Goal: Task Accomplishment & Management: Complete application form

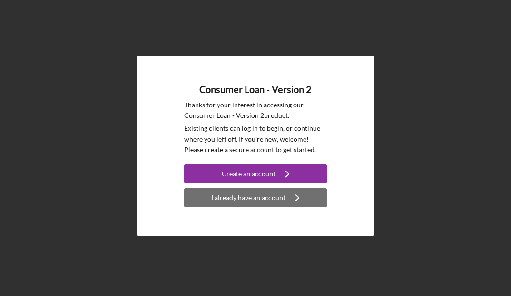
click at [277, 201] on div "I already have an account" at bounding box center [248, 197] width 74 height 19
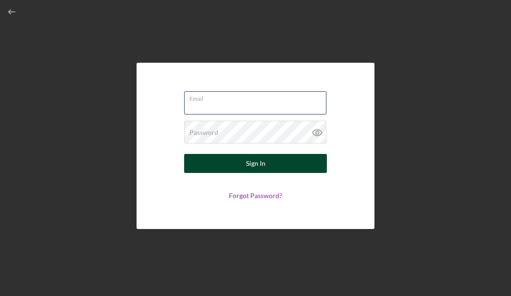
type input "[EMAIL_ADDRESS][DOMAIN_NAME]"
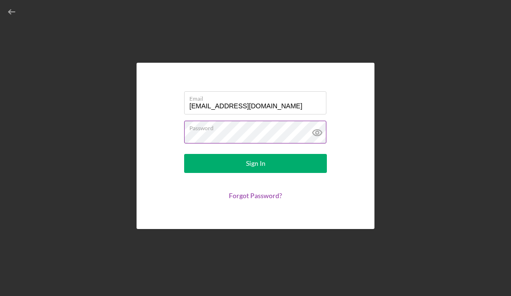
click at [321, 133] on icon at bounding box center [317, 133] width 24 height 24
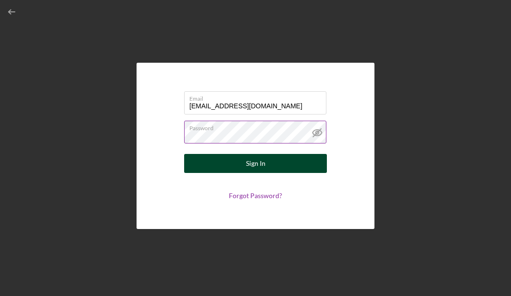
click at [291, 159] on button "Sign In" at bounding box center [255, 163] width 143 height 19
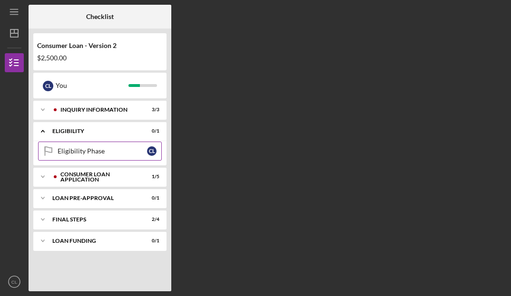
click at [118, 153] on div "Eligibility Phase" at bounding box center [102, 151] width 89 height 8
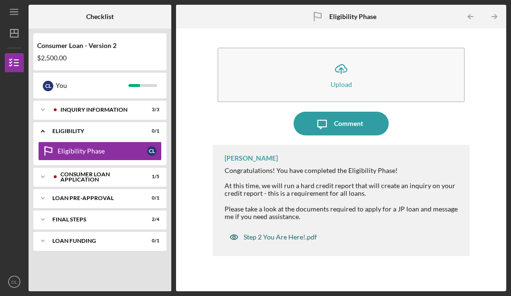
click at [250, 236] on div "Step 2 You Are Here!.pdf" at bounding box center [280, 238] width 73 height 8
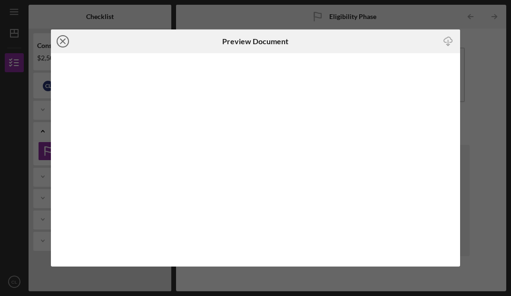
click at [65, 45] on icon "Icon/Close" at bounding box center [63, 41] width 24 height 24
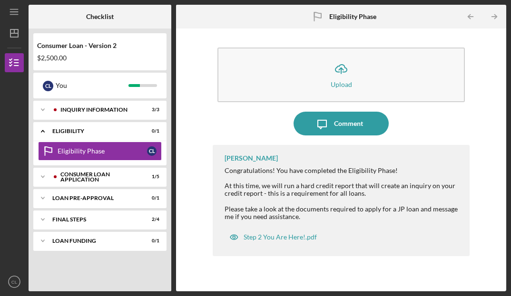
click at [434, 235] on div "Franchot Cunningham Congratulations! You have completed the Eligibility Phase! …" at bounding box center [341, 200] width 256 height 111
click at [497, 19] on icon "Icon/Table Pagination Arrow" at bounding box center [493, 16] width 21 height 21
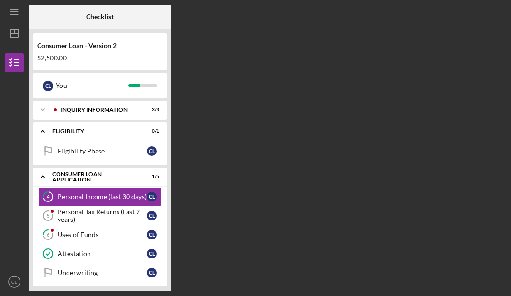
scroll to position [3, 0]
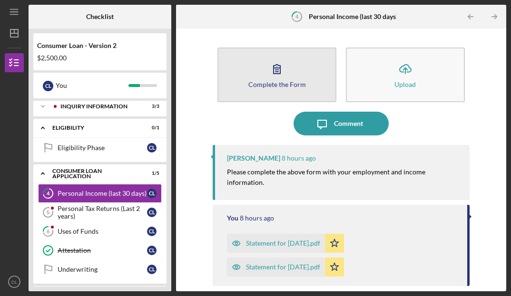
click at [321, 58] on button "Complete the Form Form" at bounding box center [276, 75] width 119 height 55
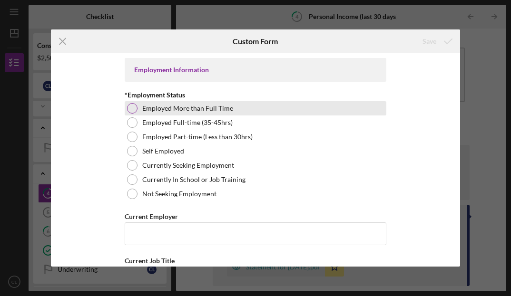
click at [134, 114] on div "Employed More than Full Time" at bounding box center [256, 108] width 262 height 14
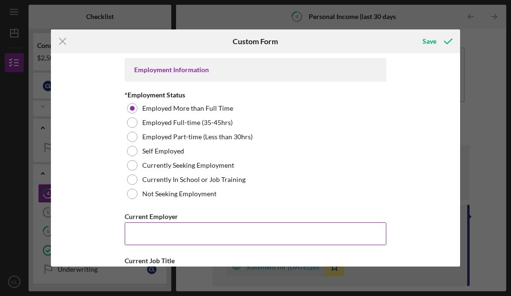
click at [161, 232] on input "Current Employer" at bounding box center [256, 234] width 262 height 23
type input "lending hearts healthcare llc"
click at [436, 41] on button "Save" at bounding box center [436, 41] width 47 height 19
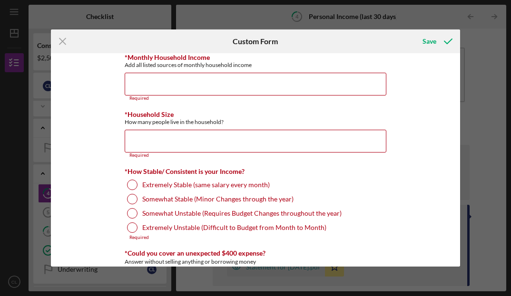
scroll to position [75, 0]
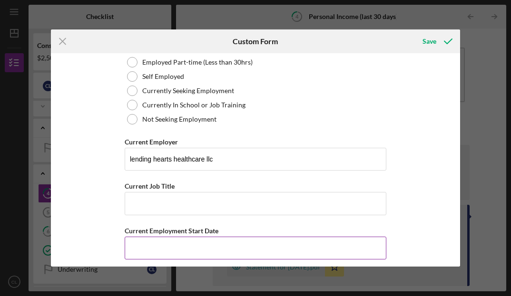
click at [134, 242] on input "Current Employment Start Date" at bounding box center [256, 248] width 262 height 23
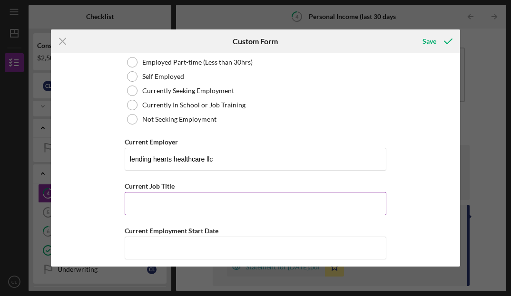
click at [127, 199] on input "Current Job Title" at bounding box center [256, 203] width 262 height 23
type input "p"
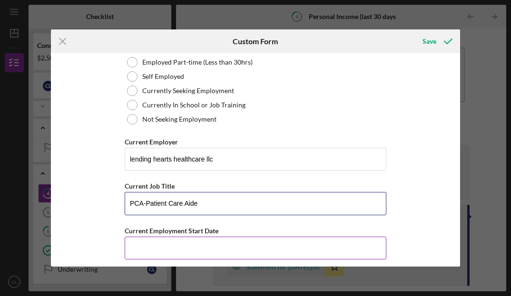
type input "PCA-Patient Care Aide"
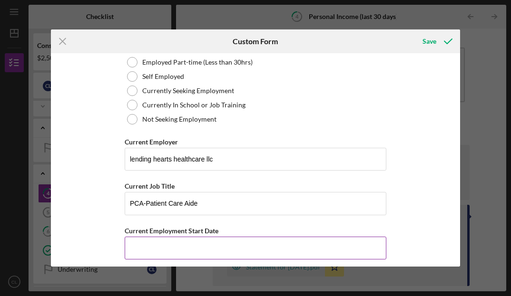
click at [132, 245] on input "Current Employment Start Date" at bounding box center [256, 248] width 262 height 23
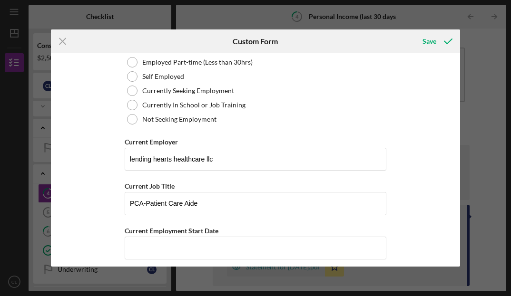
click at [445, 205] on div "Employment Information *Employment Status Employed More than Full Time Employed…" at bounding box center [255, 159] width 409 height 213
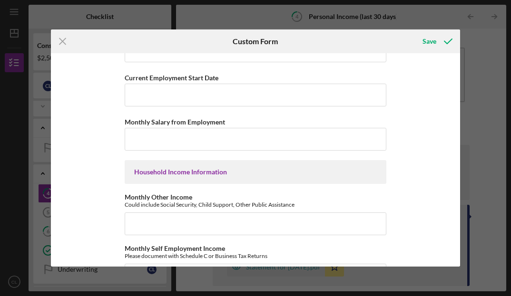
scroll to position [237, 0]
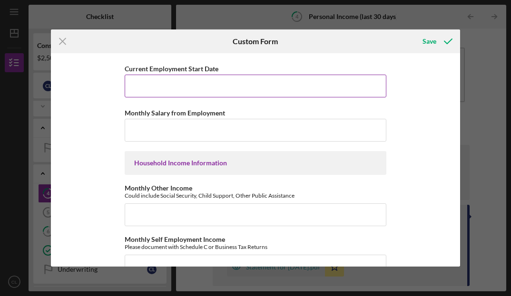
click at [373, 82] on input "Current Employment Start Date" at bounding box center [256, 86] width 262 height 23
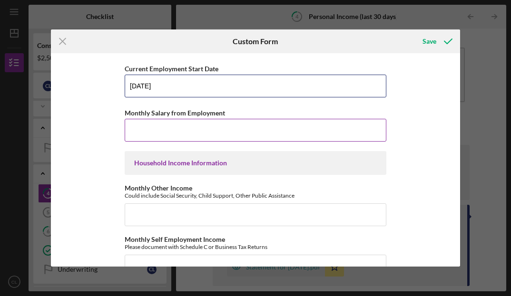
type input "08/15/2023"
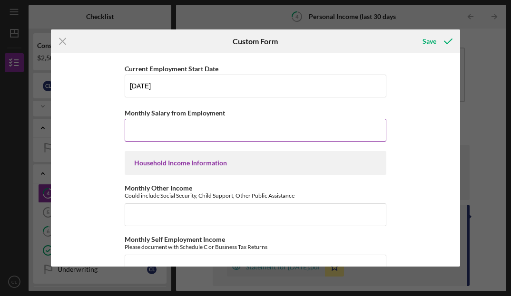
click at [340, 126] on input "Monthly Salary from Employment" at bounding box center [256, 130] width 262 height 23
type input "$4,300"
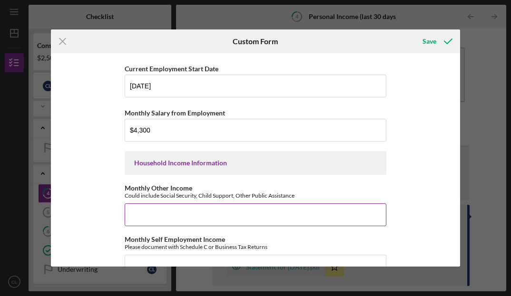
click at [300, 218] on input "Monthly Other Income" at bounding box center [256, 215] width 262 height 23
type input "$652"
click at [438, 227] on div "Employment Information *Employment Status Employed More than Full Time Employed…" at bounding box center [255, 159] width 409 height 213
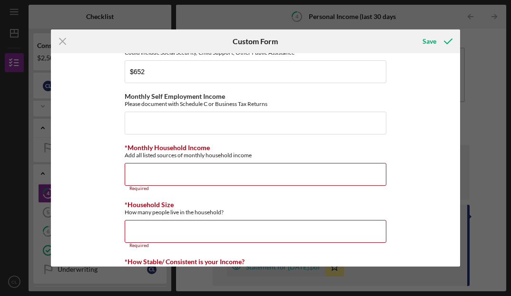
scroll to position [375, 0]
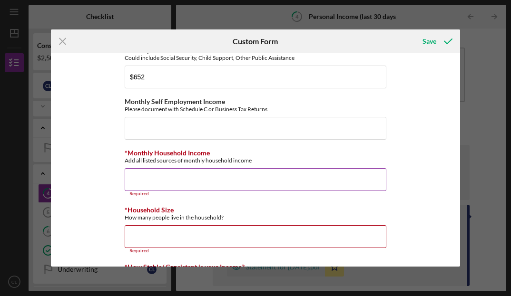
click at [318, 180] on input "*Monthly Household Income" at bounding box center [256, 179] width 262 height 23
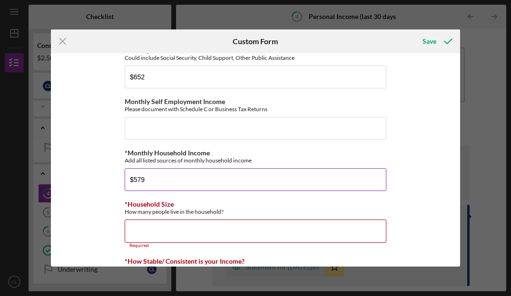
type input "$5,796"
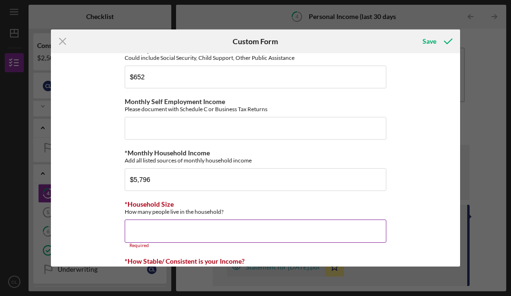
click at [295, 228] on input "*Household Size" at bounding box center [256, 231] width 262 height 23
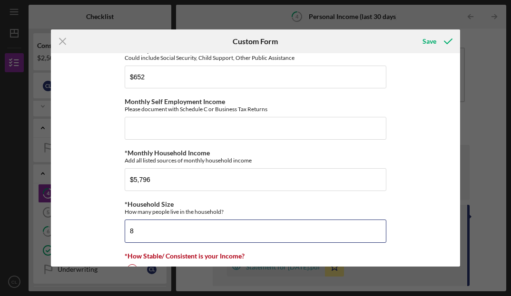
type input "8"
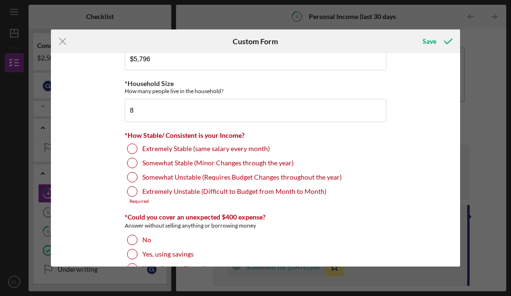
scroll to position [492, 0]
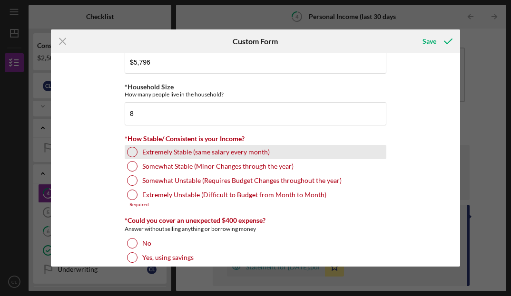
click at [129, 150] on div at bounding box center [132, 152] width 10 height 10
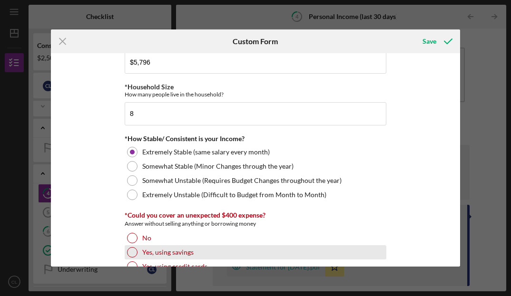
click at [134, 254] on div at bounding box center [132, 252] width 10 height 10
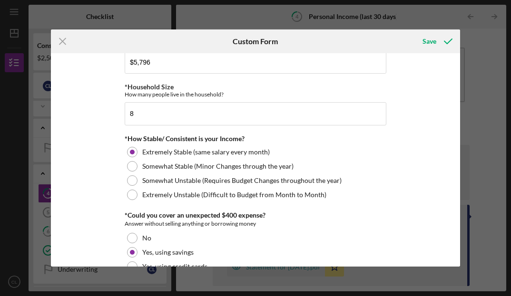
drag, startPoint x: 460, startPoint y: 230, endPoint x: 457, endPoint y: 250, distance: 20.2
click at [456, 253] on div "Employment Information *Employment Status Employed More than Full Time Employed…" at bounding box center [255, 159] width 409 height 213
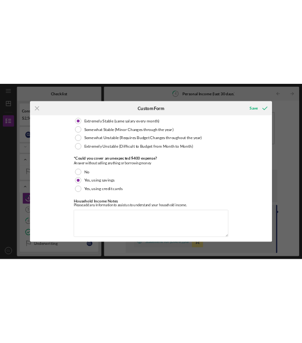
scroll to position [589, 0]
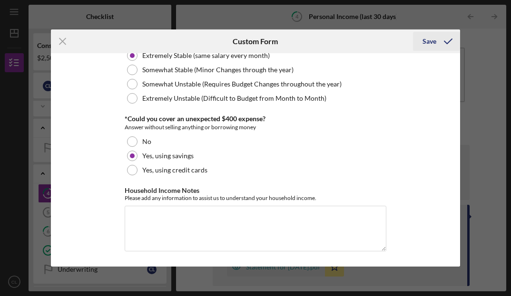
click at [430, 42] on div "Save" at bounding box center [429, 41] width 14 height 19
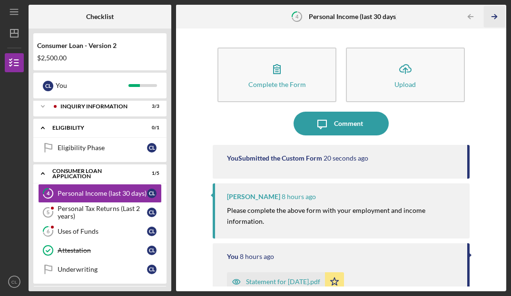
click at [492, 15] on icon "Icon/Table Pagination Arrow" at bounding box center [493, 16] width 21 height 21
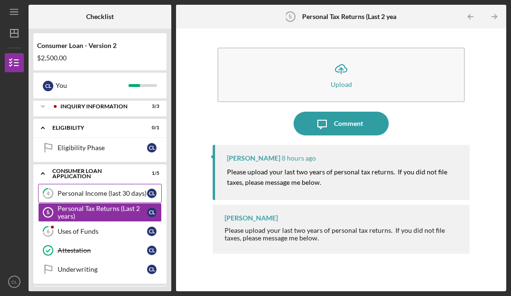
click at [141, 195] on div "Personal Income (last 30 days)" at bounding box center [102, 194] width 89 height 8
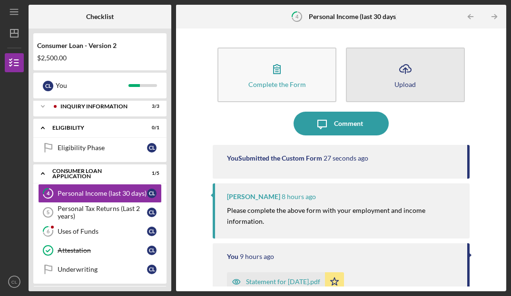
click at [359, 89] on button "Icon/Upload Upload" at bounding box center [405, 75] width 119 height 55
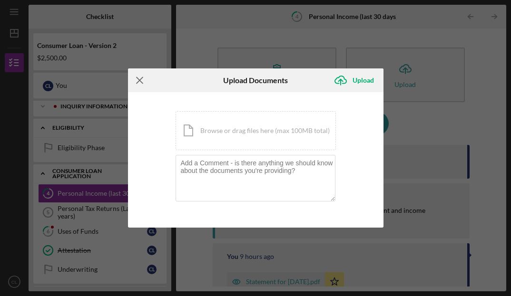
click at [140, 83] on icon "Icon/Menu Close" at bounding box center [140, 81] width 24 height 24
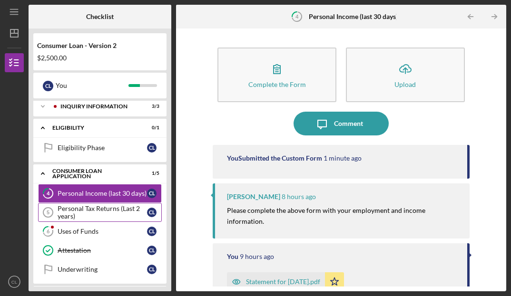
click at [137, 209] on div "Personal Tax Returns (Last 2 years)" at bounding box center [102, 212] width 89 height 15
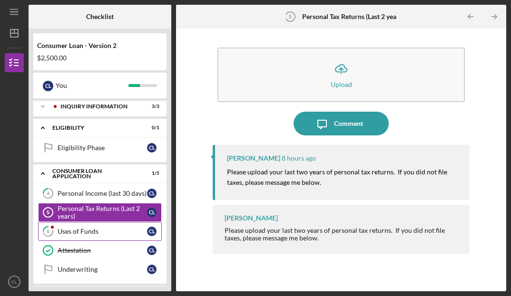
click at [133, 228] on div "Uses of Funds" at bounding box center [102, 232] width 89 height 8
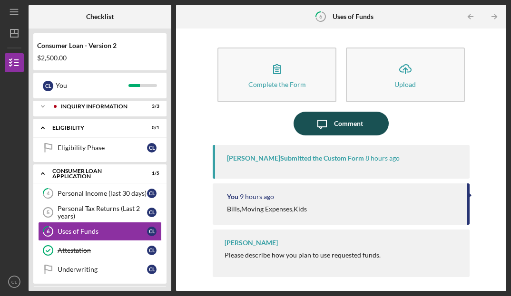
click at [323, 126] on icon "Icon/Message" at bounding box center [322, 124] width 24 height 24
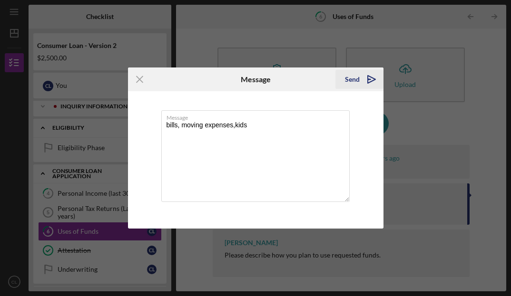
type textarea "bills, moving expenses,kids"
click at [372, 81] on icon "Icon/icon-invite-send" at bounding box center [372, 80] width 24 height 24
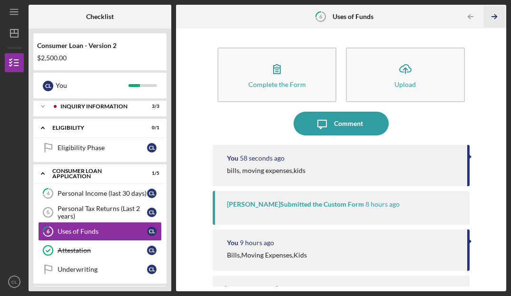
click at [494, 20] on icon "Icon/Table Pagination Arrow" at bounding box center [493, 16] width 21 height 21
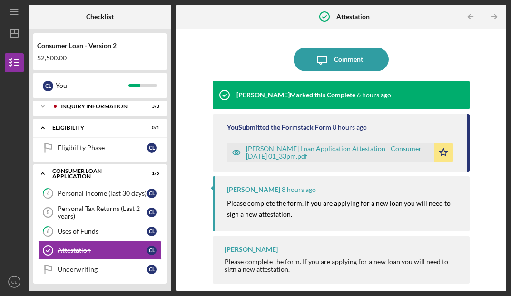
click at [435, 157] on icon "Icon/Star" at bounding box center [443, 152] width 19 height 19
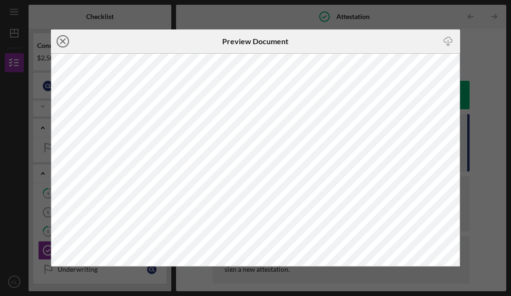
click at [62, 42] on line at bounding box center [62, 41] width 5 height 5
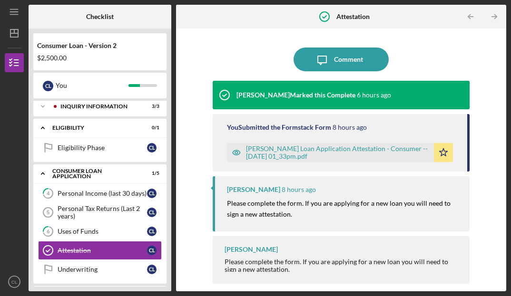
click at [265, 151] on div "Justine Petersen Loan Application Attestation - Consumer -- 2025-10-02 01_33pm.…" at bounding box center [337, 152] width 183 height 15
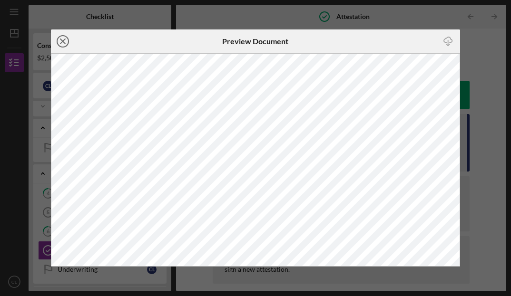
click at [65, 42] on icon "Icon/Close" at bounding box center [63, 41] width 24 height 24
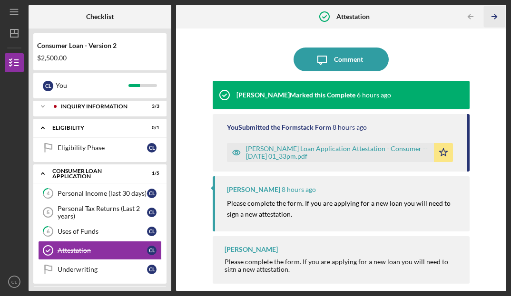
click at [491, 16] on icon "Icon/Table Pagination Arrow" at bounding box center [493, 16] width 21 height 21
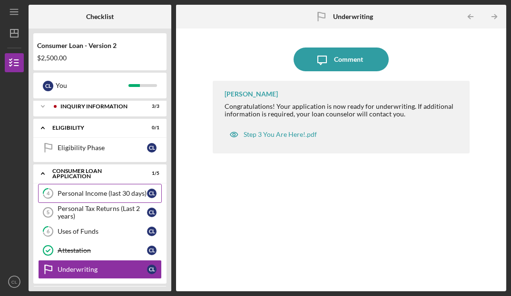
click at [100, 198] on link "4 Personal Income (last 30 days) C L" at bounding box center [100, 193] width 124 height 19
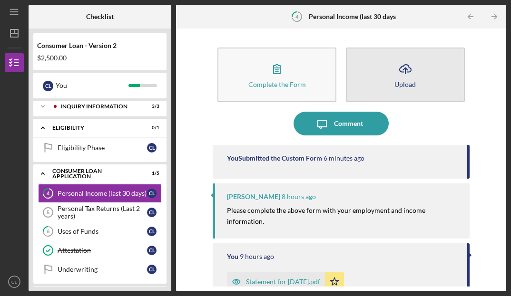
click at [362, 64] on button "Icon/Upload Upload" at bounding box center [405, 75] width 119 height 55
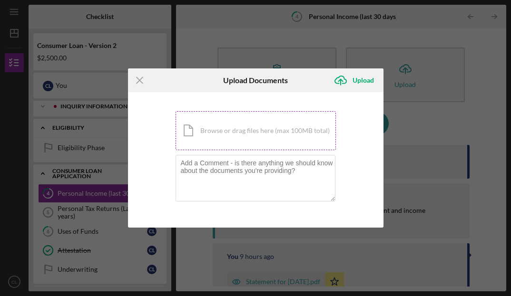
click at [225, 135] on div "Icon/Document Browse or drag files here (max 100MB total) Tap to choose files o…" at bounding box center [256, 130] width 160 height 39
click at [344, 85] on icon "Icon/Upload" at bounding box center [341, 81] width 24 height 24
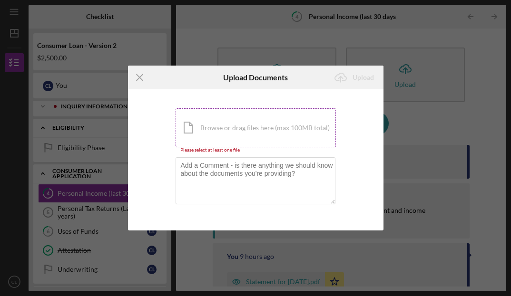
click at [318, 111] on div "Icon/Document Browse or drag files here (max 100MB total) Tap to choose files o…" at bounding box center [256, 127] width 160 height 39
click at [231, 130] on div "Icon/Document Browse or drag files here (max 100MB total) Tap to choose files o…" at bounding box center [256, 127] width 160 height 39
click at [325, 138] on div "Icon/Document Browse or drag files here (max 100MB total) Tap to choose files o…" at bounding box center [256, 127] width 160 height 39
click at [259, 124] on div "Icon/Document Browse or drag files here (max 100MB total) Tap to choose files o…" at bounding box center [256, 127] width 160 height 39
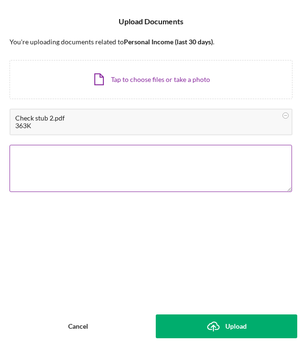
click at [59, 158] on textarea "￼￼" at bounding box center [151, 168] width 282 height 47
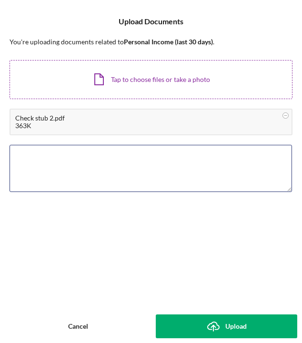
type textarea "￼￼"
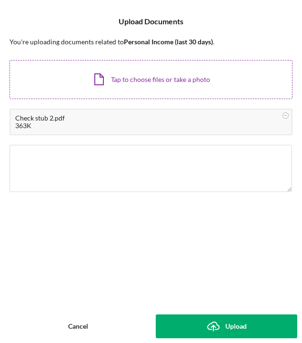
click at [227, 81] on div "Icon/Document Browse or drag files here (max 100MB total) Tap to choose files o…" at bounding box center [151, 79] width 283 height 39
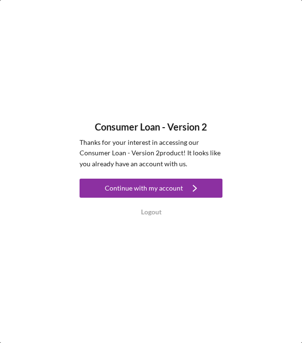
click at [204, 187] on button "Continue with my account Icon/Navigate" at bounding box center [150, 187] width 143 height 19
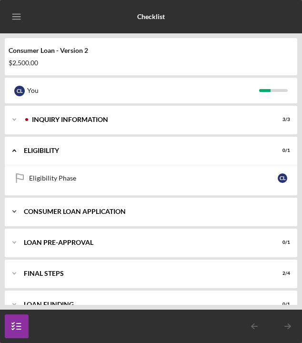
drag, startPoint x: 295, startPoint y: 145, endPoint x: 285, endPoint y: 211, distance: 66.6
click at [285, 211] on div "Icon/Expander Inquiry Information 3 / 3 Icon/Expander Eligibility 0 / 1 Eligibi…" at bounding box center [151, 205] width 292 height 199
drag, startPoint x: 299, startPoint y: 162, endPoint x: 300, endPoint y: 201, distance: 38.6
click at [300, 201] on div "Checklist Consumer Loan - Version 2 $2,500.00 C L You Icon/Expander Inquiry Inf…" at bounding box center [151, 171] width 302 height 276
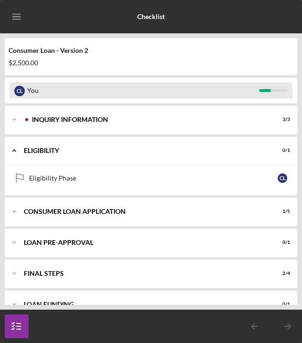
click at [24, 98] on div "C L" at bounding box center [19, 90] width 10 height 16
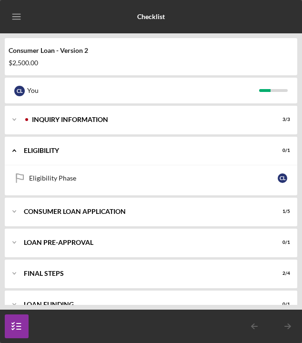
click at [12, 320] on icon "button" at bounding box center [17, 326] width 24 height 24
click at [20, 332] on icon "button" at bounding box center [17, 326] width 24 height 24
click at [273, 125] on div "Icon/Expander Inquiry Information 3 / 3" at bounding box center [151, 119] width 292 height 29
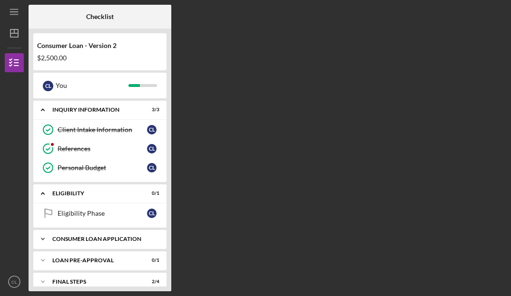
click at [120, 236] on div "Icon/Expander Consumer Loan Application 1 / 5" at bounding box center [99, 239] width 133 height 19
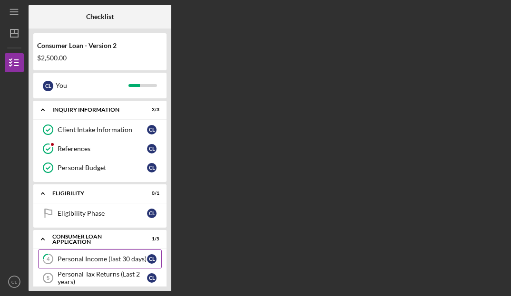
click at [119, 257] on div "Personal Income (last 30 days)" at bounding box center [102, 259] width 89 height 8
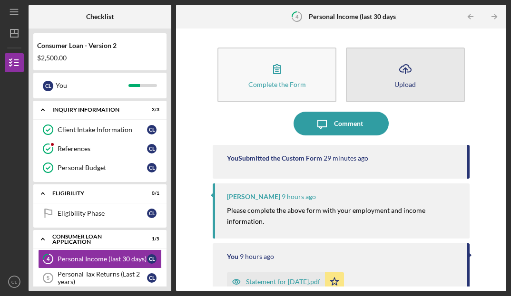
click at [301, 77] on button "Icon/Upload Upload" at bounding box center [405, 75] width 119 height 55
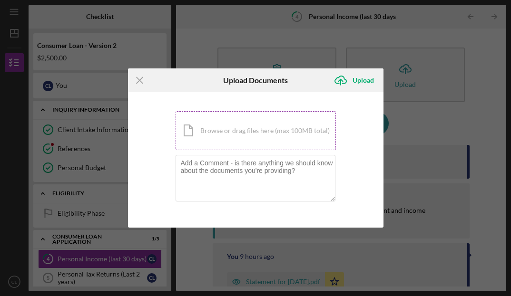
click at [301, 124] on div "Icon/Document Browse or drag files here (max 100MB total) Tap to choose files o…" at bounding box center [256, 130] width 160 height 39
click at [301, 84] on icon "Icon/Upload" at bounding box center [341, 81] width 24 height 24
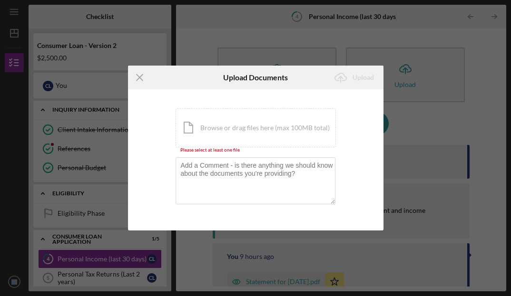
drag, startPoint x: 10, startPoint y: 8, endPoint x: -24, endPoint y: 0, distance: 35.2
click at [0, 0] on html "Icon/Menu 4 Personal Income (last 30 days) Checklist Consumer Loan - Version 2 …" at bounding box center [255, 148] width 511 height 296
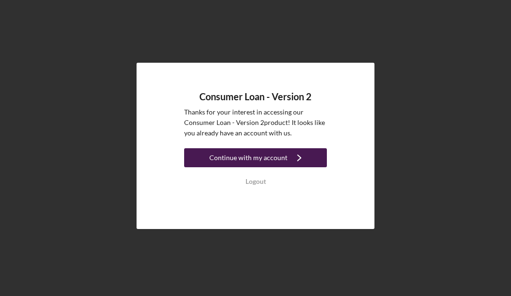
click at [251, 159] on div "Continue with my account" at bounding box center [248, 157] width 78 height 19
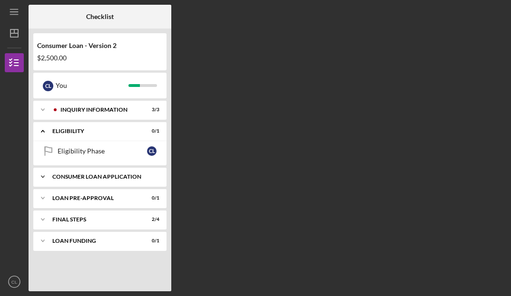
click at [116, 174] on div "Consumer Loan Application" at bounding box center [103, 177] width 102 height 6
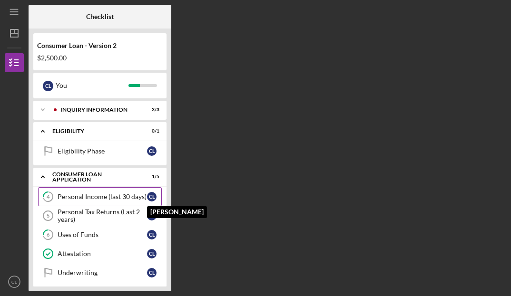
click at [149, 195] on div "C L" at bounding box center [152, 197] width 10 height 10
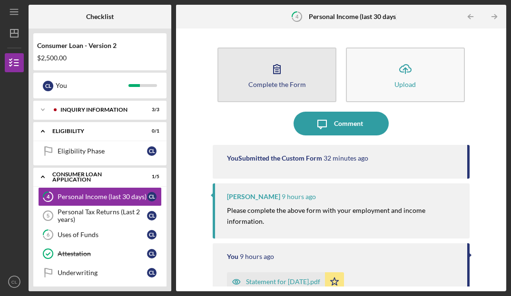
click at [277, 87] on div "Complete the Form" at bounding box center [277, 84] width 58 height 7
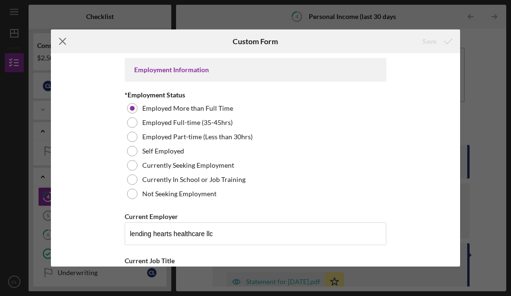
click at [61, 41] on icon "Icon/Menu Close" at bounding box center [63, 41] width 24 height 24
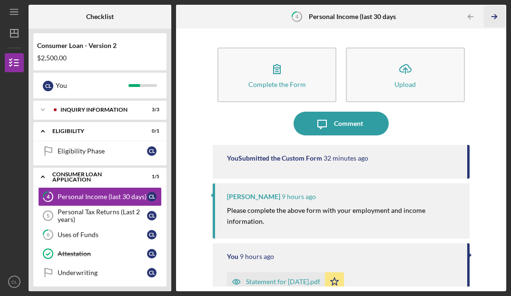
click at [493, 17] on line "button" at bounding box center [494, 17] width 5 height 0
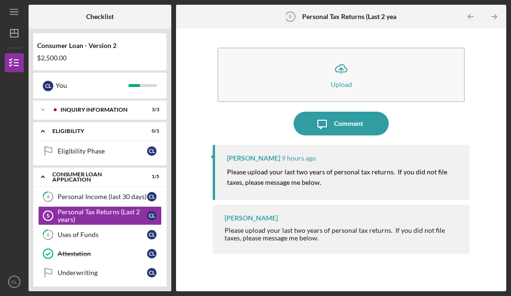
click at [493, 17] on line "button" at bounding box center [494, 17] width 5 height 0
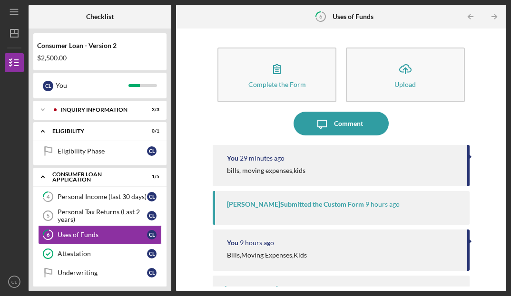
click at [494, 17] on line "button" at bounding box center [494, 17] width 5 height 0
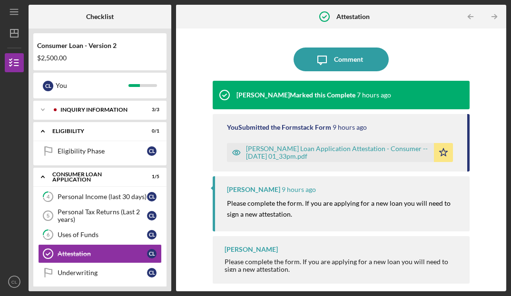
click at [432, 198] on div "Franchot Cunningham 9 hours ago Please complete the form. If you are applying f…" at bounding box center [341, 204] width 256 height 55
click at [388, 151] on div "Justine Petersen Loan Application Attestation - Consumer -- 2025-10-02 01_33pm.…" at bounding box center [337, 152] width 183 height 15
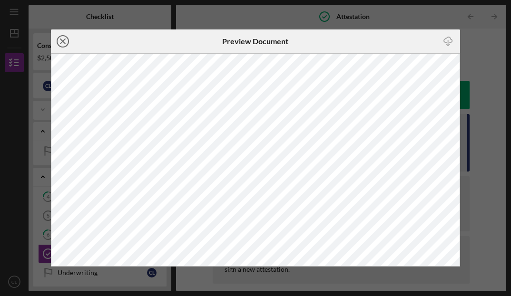
click at [64, 40] on line at bounding box center [62, 41] width 5 height 5
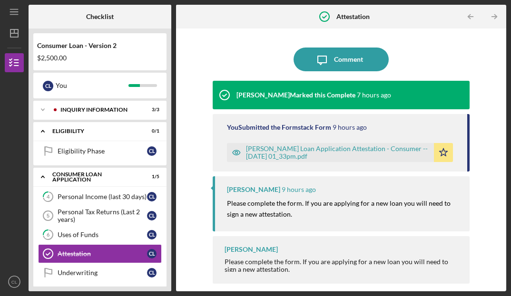
click at [427, 269] on div "Please complete the form. If you are applying for a new loan you will need to s…" at bounding box center [342, 265] width 235 height 15
click at [442, 151] on polygon "button" at bounding box center [443, 152] width 8 height 8
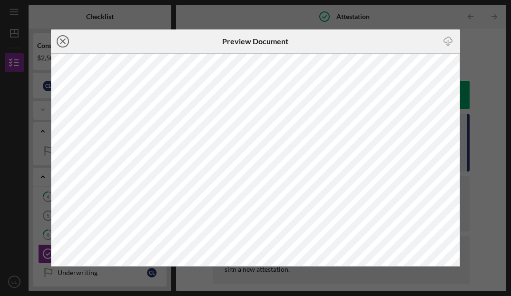
click at [62, 47] on circle at bounding box center [62, 41] width 11 height 11
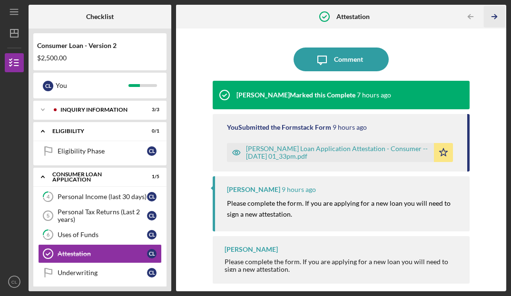
click at [495, 15] on polyline "button" at bounding box center [495, 17] width 2 height 4
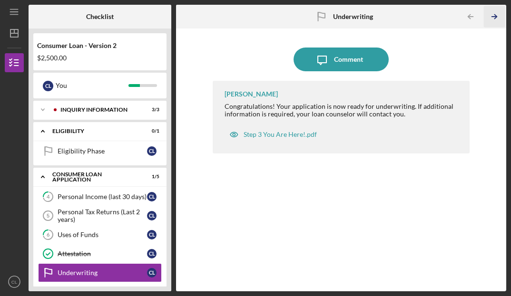
click at [495, 14] on icon "Icon/Table Pagination Arrow" at bounding box center [493, 16] width 21 height 21
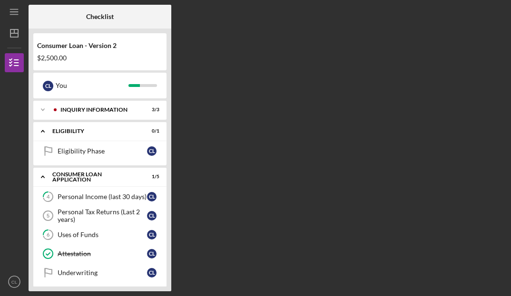
scroll to position [94, 0]
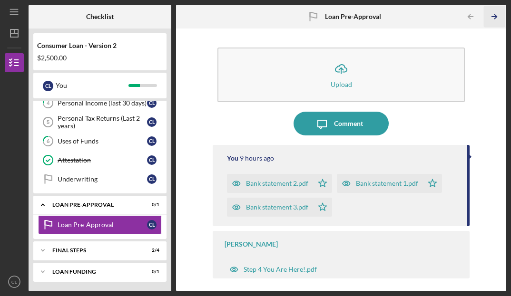
click at [496, 14] on icon "Icon/Table Pagination Arrow" at bounding box center [493, 16] width 21 height 21
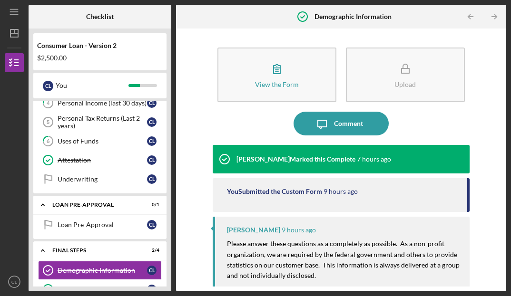
scroll to position [171, 0]
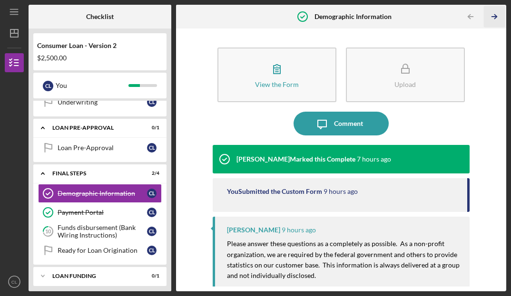
click at [496, 14] on icon "Icon/Table Pagination Arrow" at bounding box center [493, 16] width 21 height 21
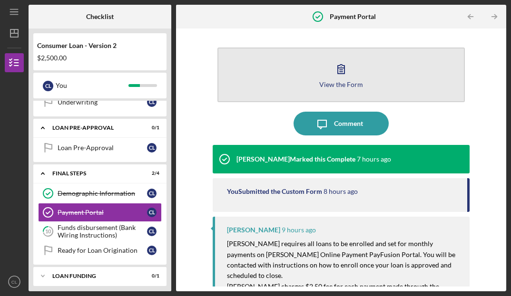
click at [417, 59] on button "View the Form Form" at bounding box center [340, 75] width 247 height 55
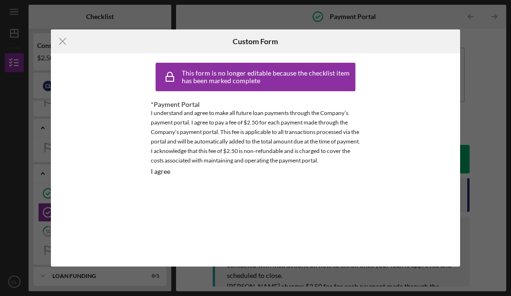
click at [149, 171] on div "This form is no longer editable because the checklist item has been marked comp…" at bounding box center [256, 121] width 262 height 137
click at [294, 75] on div "This form is no longer editable because the checklist item has been marked comp…" at bounding box center [267, 76] width 171 height 15
click at [61, 36] on icon "Icon/Menu Close" at bounding box center [63, 41] width 24 height 24
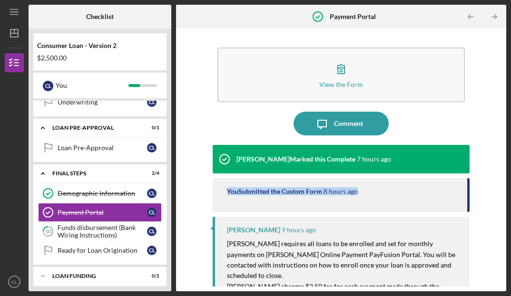
drag, startPoint x: 502, startPoint y: 196, endPoint x: 511, endPoint y: 181, distance: 17.2
click at [511, 181] on html "Icon/Menu Payment Portal Payment Portal Checklist Consumer Loan - Version 2 $2,…" at bounding box center [255, 148] width 511 height 296
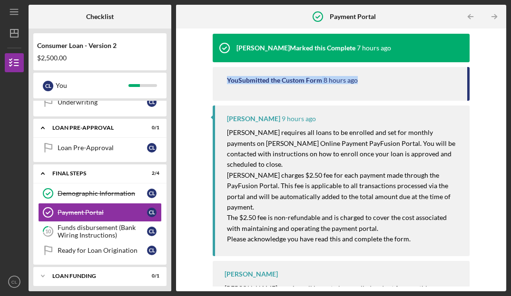
scroll to position [131, 0]
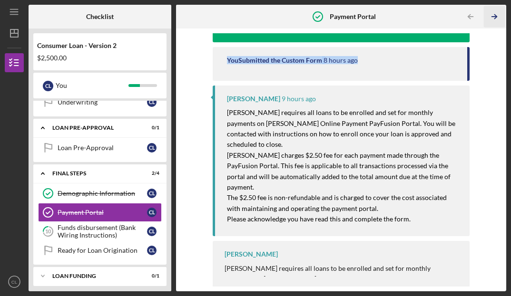
click at [495, 16] on icon "Icon/Table Pagination Arrow" at bounding box center [493, 16] width 21 height 21
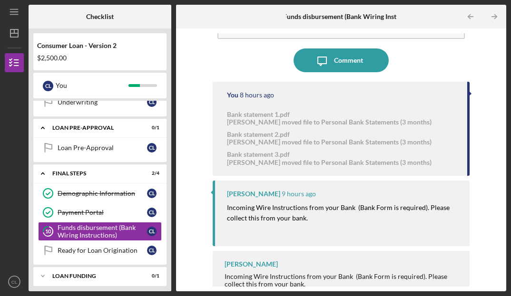
scroll to position [74, 0]
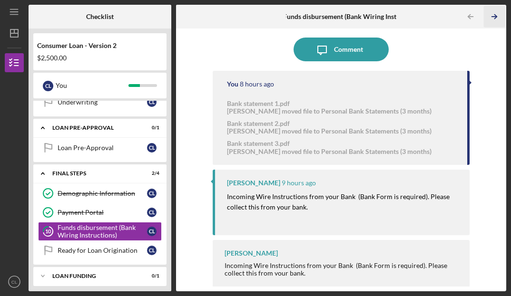
click at [494, 12] on icon "Icon/Table Pagination Arrow" at bounding box center [493, 16] width 21 height 21
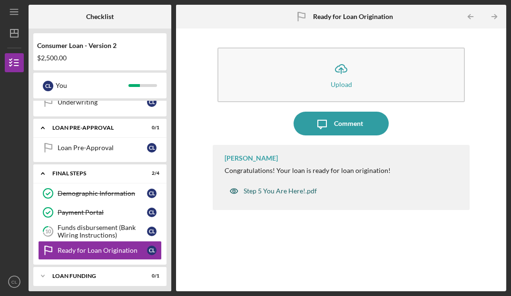
click at [300, 190] on div "Step 5 You Are Here!.pdf" at bounding box center [280, 191] width 73 height 8
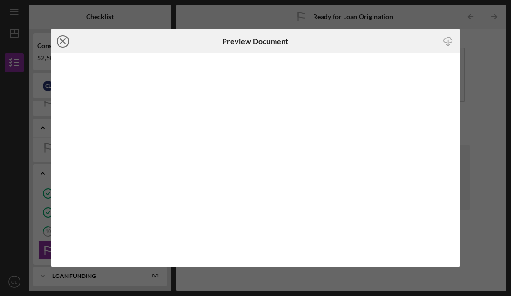
click at [61, 45] on icon "Icon/Close" at bounding box center [63, 41] width 24 height 24
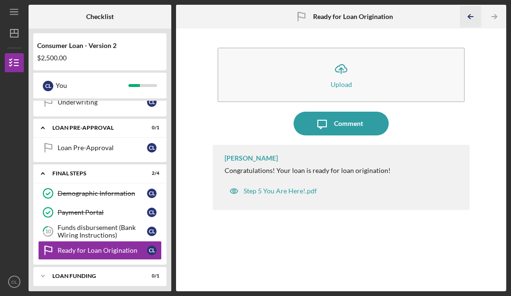
click at [468, 20] on icon "Icon/Table Pagination Arrow" at bounding box center [470, 16] width 21 height 21
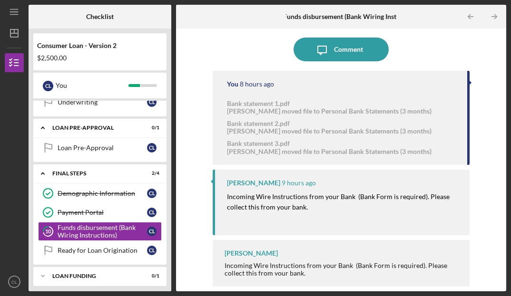
scroll to position [74, 0]
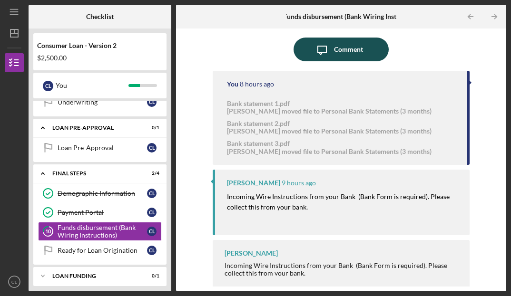
click at [339, 39] on div "Comment" at bounding box center [348, 50] width 29 height 24
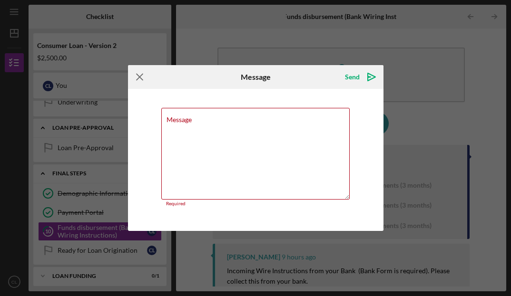
click at [134, 77] on icon "Icon/Menu Close" at bounding box center [140, 77] width 24 height 24
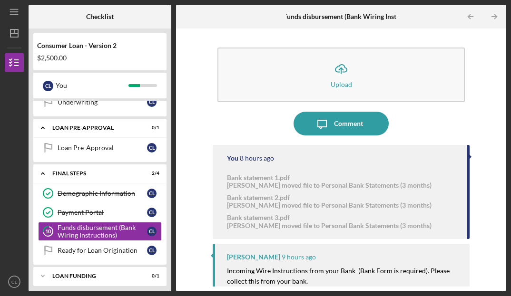
click at [139, 72] on div "Consumer Loan - Version 2 $2,500.00 C L You Icon/Expander Inquiry Information 3…" at bounding box center [100, 160] width 143 height 263
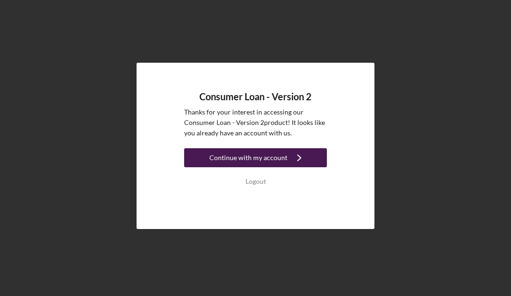
click at [289, 154] on icon "Icon/Navigate" at bounding box center [299, 158] width 24 height 24
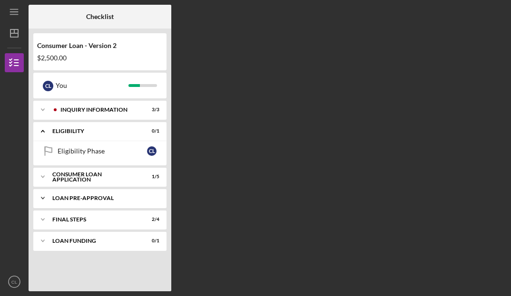
click at [108, 204] on div "Icon/Expander Loan Pre-Approval 0 / 1" at bounding box center [99, 198] width 133 height 19
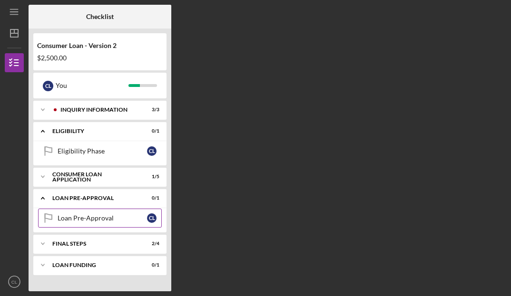
click at [113, 222] on link "Loan Pre-Approval Loan Pre-Approval C L" at bounding box center [100, 218] width 124 height 19
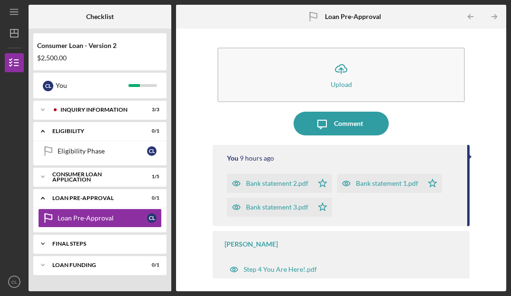
click at [146, 248] on div "Icon/Expander FINAL STEPS 2 / 4" at bounding box center [99, 244] width 133 height 19
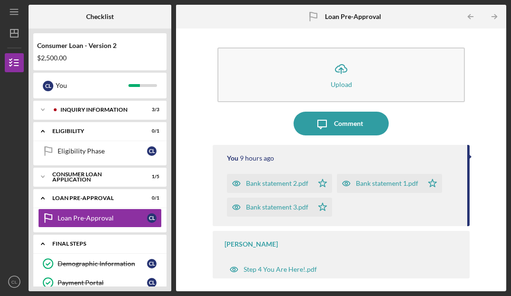
click at [144, 238] on div "Icon/Expander FINAL STEPS 2 / 4" at bounding box center [99, 245] width 133 height 20
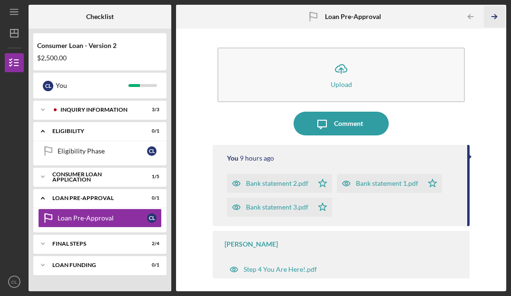
click at [495, 12] on icon "Icon/Table Pagination Arrow" at bounding box center [493, 16] width 21 height 21
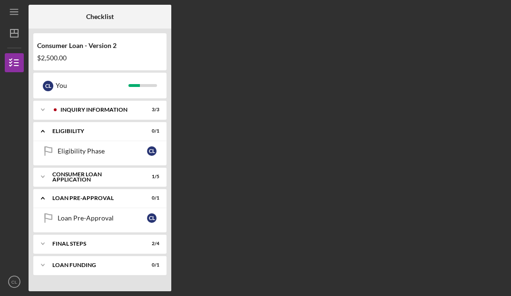
scroll to position [70, 0]
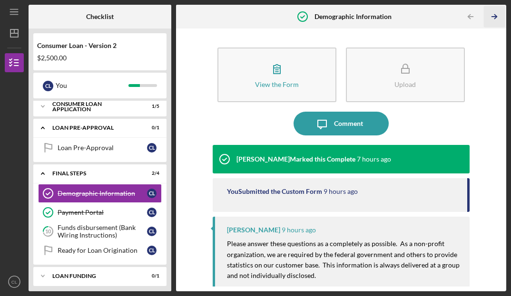
click at [491, 20] on icon "Icon/Table Pagination Arrow" at bounding box center [493, 16] width 21 height 21
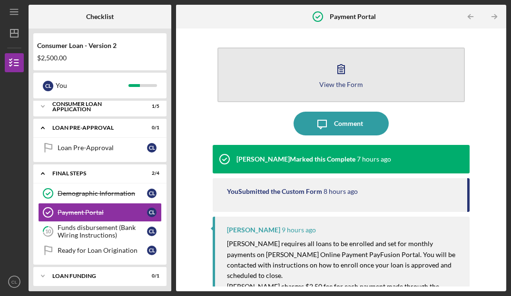
click at [415, 62] on button "View the Form Form" at bounding box center [340, 75] width 247 height 55
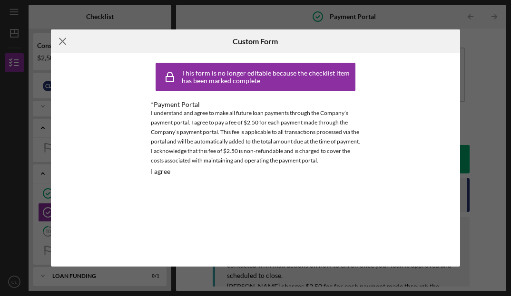
click at [60, 40] on icon "Icon/Menu Close" at bounding box center [63, 41] width 24 height 24
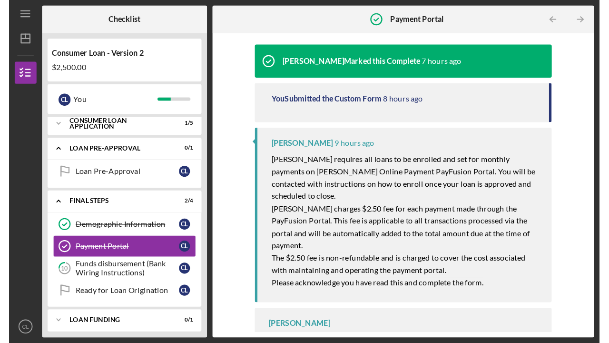
scroll to position [131, 0]
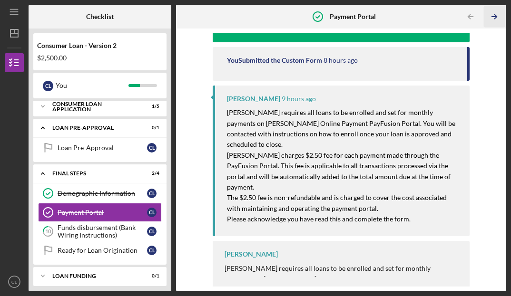
click at [490, 17] on icon "Icon/Table Pagination Arrow" at bounding box center [493, 16] width 21 height 21
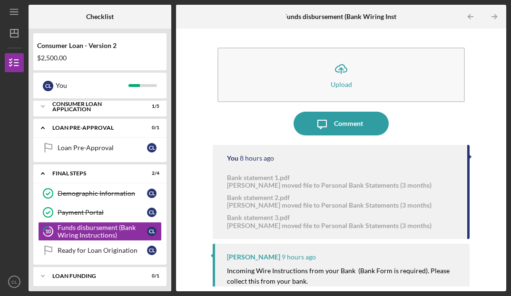
click at [281, 17] on div at bounding box center [231, 17] width 110 height 24
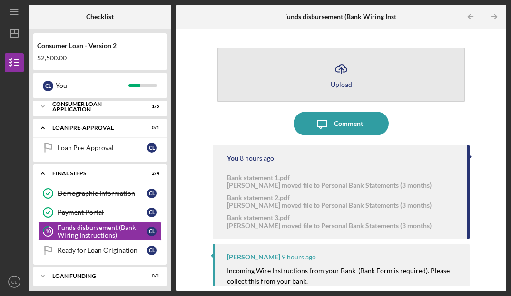
click at [341, 70] on polyline "button" at bounding box center [341, 69] width 4 height 2
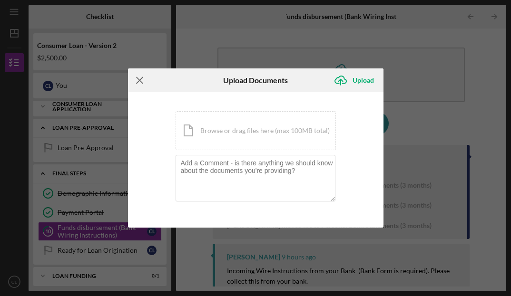
click at [142, 84] on icon "Icon/Menu Close" at bounding box center [140, 81] width 24 height 24
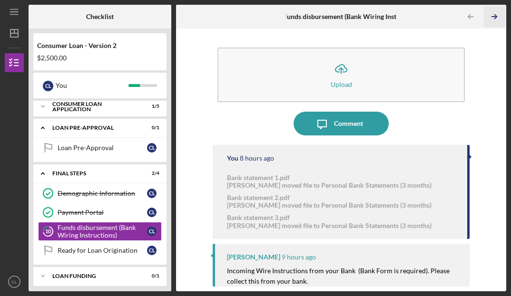
click at [495, 19] on polyline "button" at bounding box center [495, 17] width 2 height 4
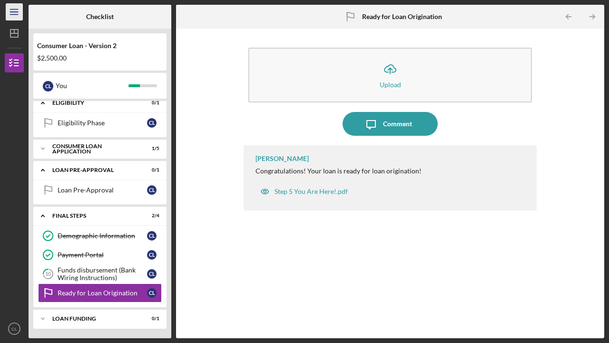
scroll to position [29, 0]
click at [97, 279] on div "Funds disbursement (Bank Wiring Instructions)" at bounding box center [102, 273] width 89 height 15
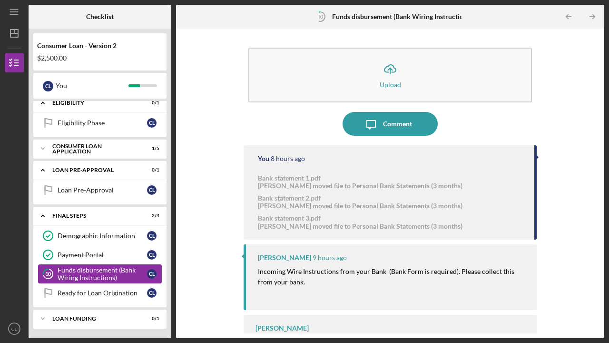
scroll to position [29, 0]
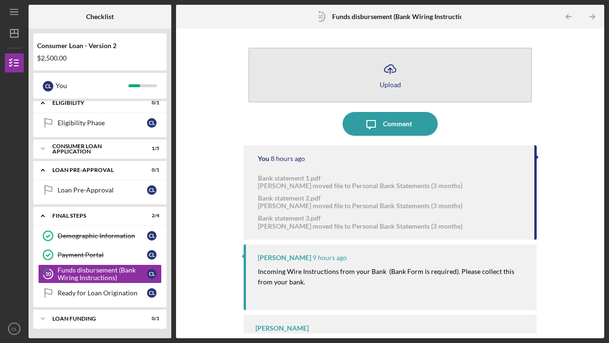
click at [389, 83] on div "Upload" at bounding box center [390, 84] width 21 height 7
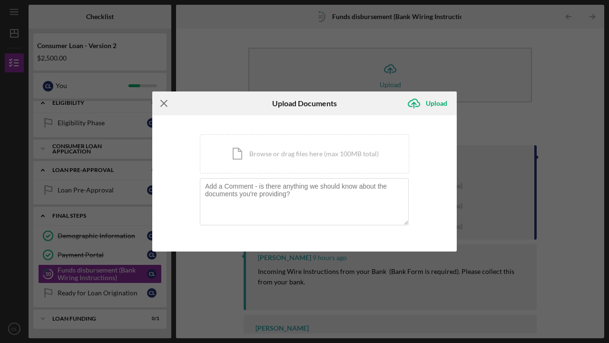
click at [167, 99] on icon "Icon/Menu Close" at bounding box center [164, 103] width 24 height 24
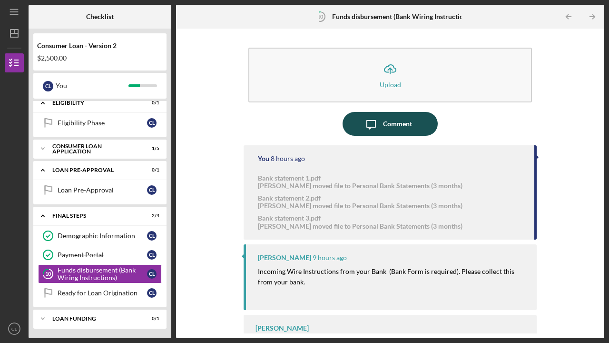
click at [377, 125] on icon "Icon/Message" at bounding box center [371, 124] width 24 height 24
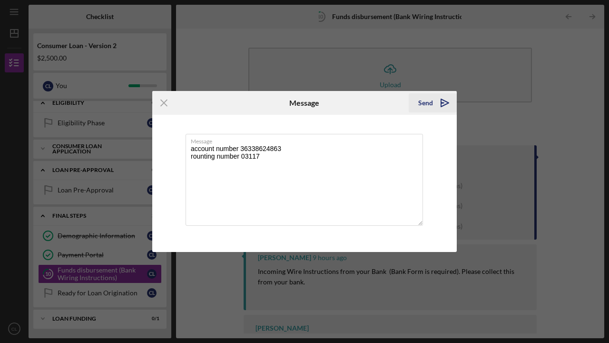
type textarea "account number 36338624863 rounting number 03117"
click at [444, 106] on icon "Icon/icon-invite-send" at bounding box center [445, 103] width 24 height 24
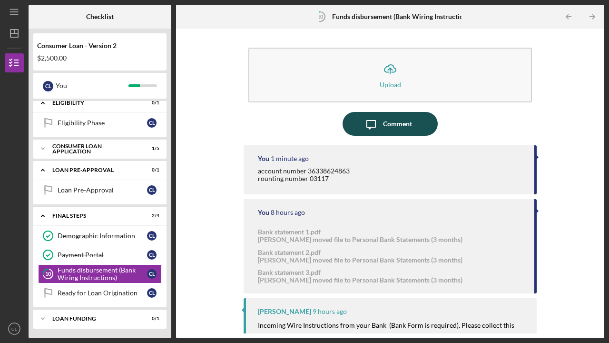
click at [363, 126] on icon "Icon/Message" at bounding box center [371, 124] width 24 height 24
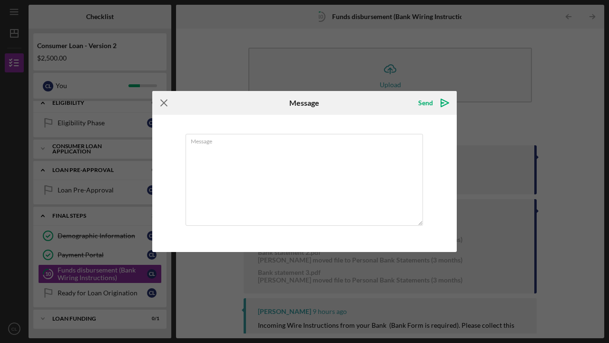
click at [160, 103] on icon "Icon/Menu Close" at bounding box center [164, 103] width 24 height 24
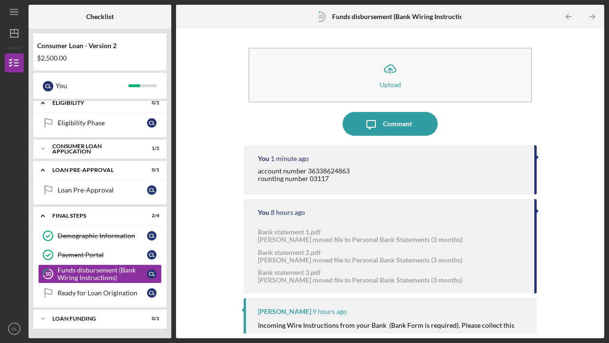
click at [314, 171] on div "account number 36338624863 rounting number 03117" at bounding box center [304, 174] width 92 height 15
click at [346, 176] on div "account number 36338624863 rounting number 03117" at bounding box center [304, 174] width 92 height 15
click at [319, 178] on div "account number 36338624863 rounting number 03117" at bounding box center [304, 174] width 92 height 15
click at [511, 22] on icon "Icon/Table Pagination Arrow" at bounding box center [568, 16] width 21 height 21
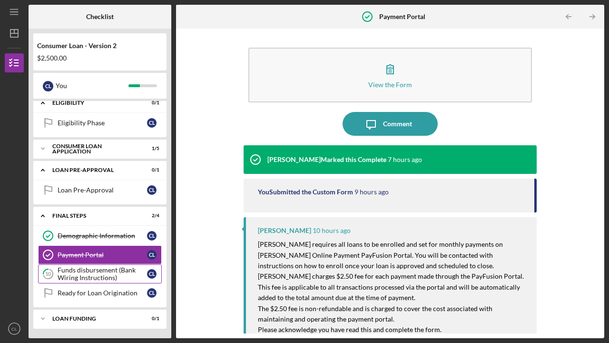
click at [92, 276] on div "Funds disbursement (Bank Wiring Instructions)" at bounding box center [102, 273] width 89 height 15
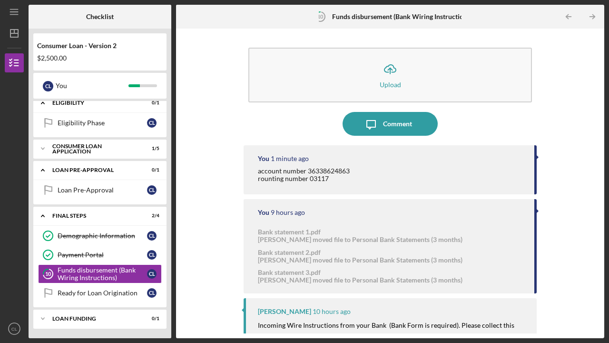
click at [271, 171] on div "account number 36338624863 rounting number 03117" at bounding box center [304, 174] width 92 height 15
click at [511, 159] on div "Icon/Upload Upload Icon/Message Comment You 1 minute ago account number 3633862…" at bounding box center [390, 183] width 419 height 300
click at [511, 160] on div "You 1 minute ago account number 36338624863 rounting number 03117" at bounding box center [390, 169] width 293 height 49
click at [500, 165] on div "You 1 minute ago account number 36338624863 rounting number 03117" at bounding box center [390, 169] width 293 height 49
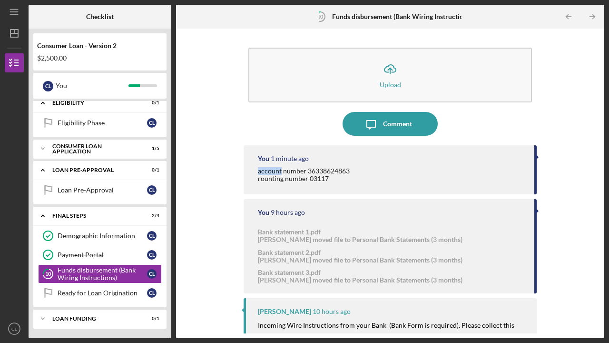
click at [499, 165] on div "You 1 minute ago account number 36338624863 rounting number 03117" at bounding box center [390, 169] width 293 height 49
click at [410, 127] on button "Icon/Message Comment" at bounding box center [390, 124] width 95 height 24
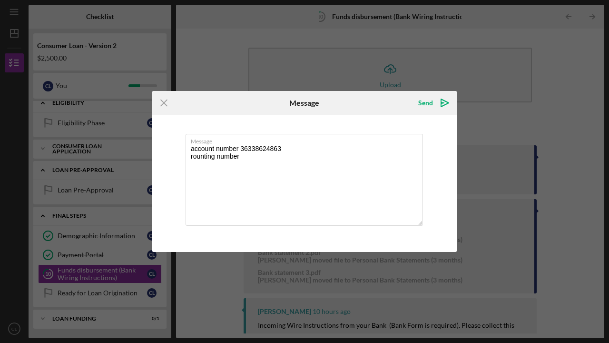
drag, startPoint x: 213, startPoint y: 156, endPoint x: 183, endPoint y: 155, distance: 30.5
click at [182, 155] on div "Message account number 36338624863 rounting number" at bounding box center [304, 183] width 305 height 137
click at [241, 155] on textarea "account number 36338624863 routing number" at bounding box center [304, 180] width 237 height 92
type textarea "account number 36338624863 routing number 031176110"
click at [445, 102] on icon "Icon/icon-invite-send" at bounding box center [445, 103] width 24 height 24
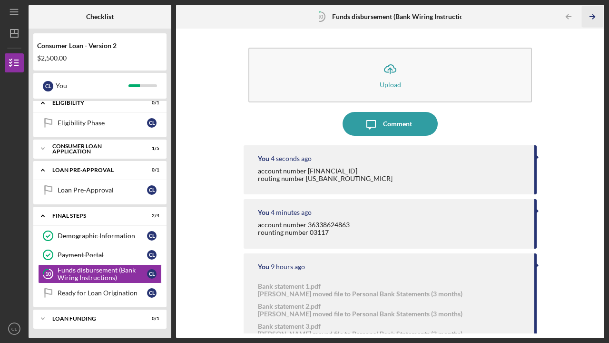
click at [511, 20] on icon "Icon/Table Pagination Arrow" at bounding box center [592, 16] width 21 height 21
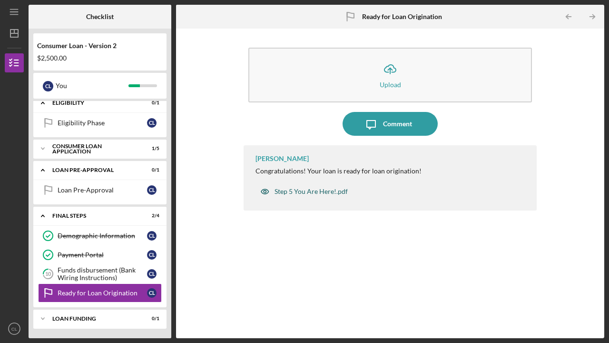
click at [328, 192] on div "Step 5 You Are Here!.pdf" at bounding box center [311, 191] width 73 height 8
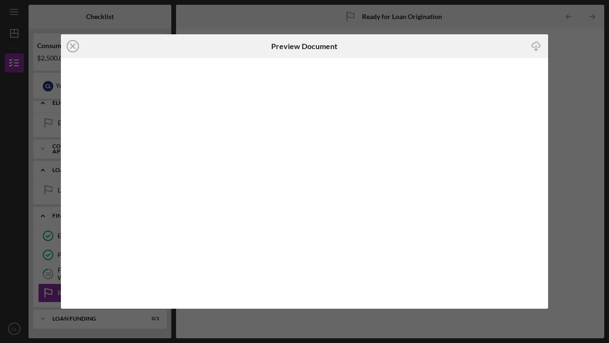
click at [73, 45] on icon "Icon/Close" at bounding box center [73, 46] width 24 height 24
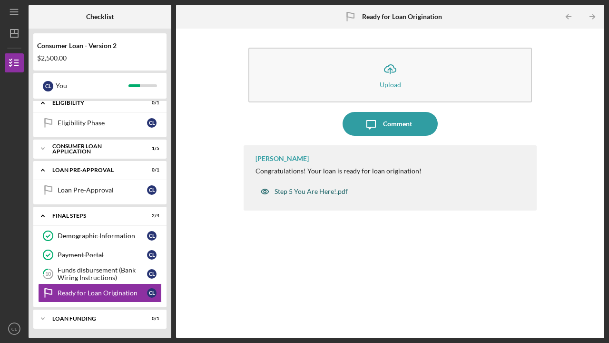
click at [330, 191] on div "Step 5 You Are Here!.pdf" at bounding box center [311, 191] width 73 height 8
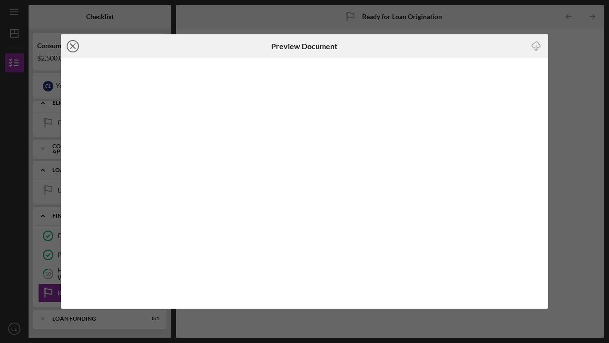
click at [77, 49] on icon "Icon/Close" at bounding box center [73, 46] width 24 height 24
